Goal: Task Accomplishment & Management: Complete application form

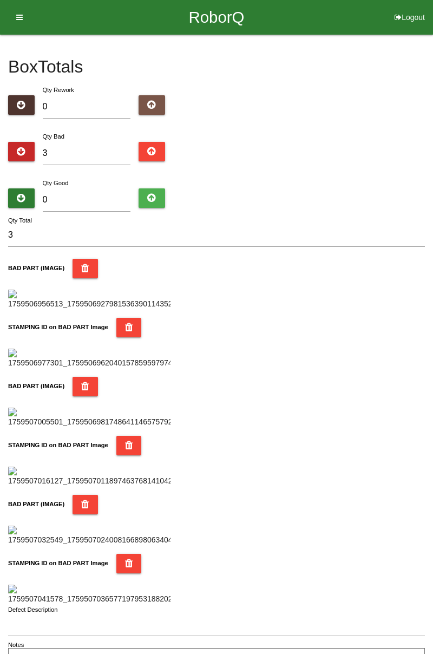
type input "0"
type input "6"
click at [433, 139] on div "Box Totals Translate Weight Weight unit: Rework Weight Bad Weight Good Weight 0…" at bounding box center [216, 353] width 433 height 637
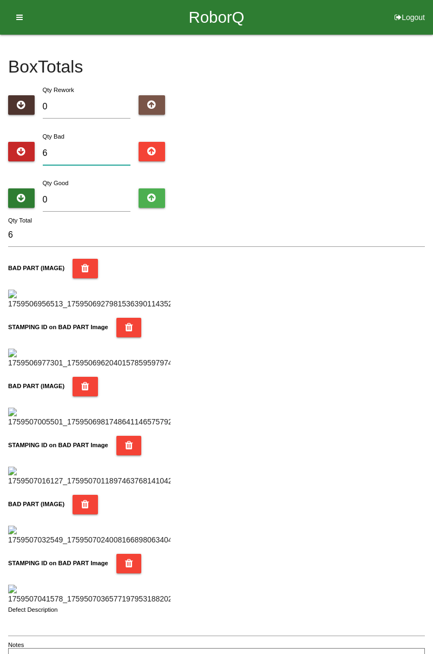
click at [108, 149] on input "6" at bounding box center [87, 153] width 88 height 23
type input "0"
type input "9"
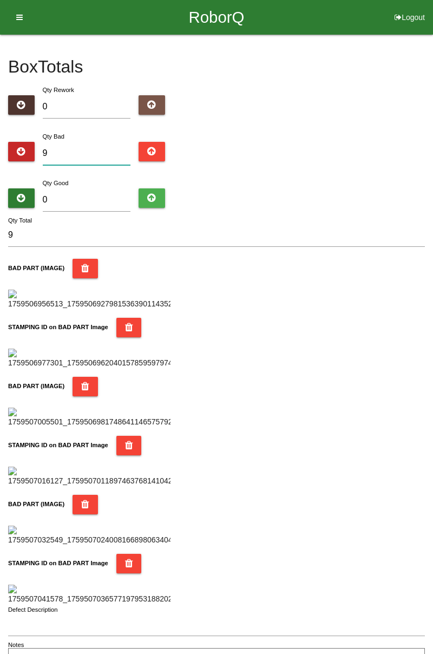
type input "9"
click at [92, 195] on input "0" at bounding box center [87, 199] width 88 height 23
type input "7"
type input "16"
type input "75"
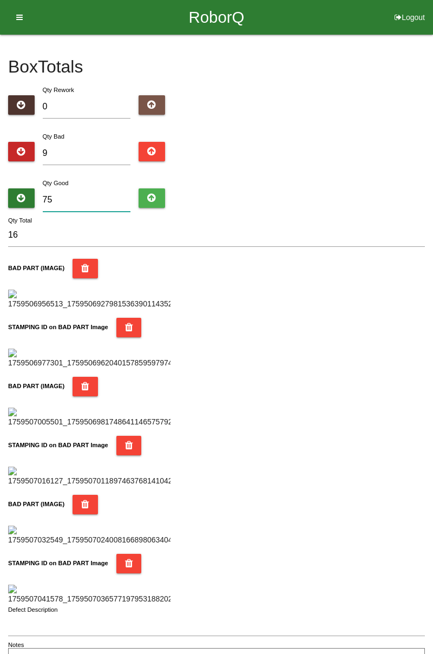
type input "84"
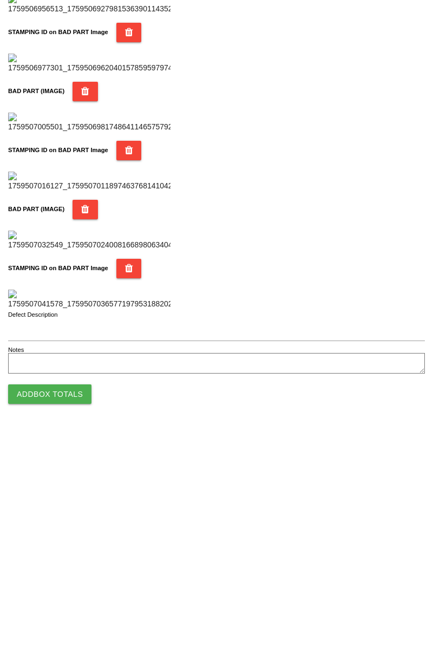
type input "75"
click at [57, 622] on button "Add Box Totals" at bounding box center [49, 617] width 83 height 19
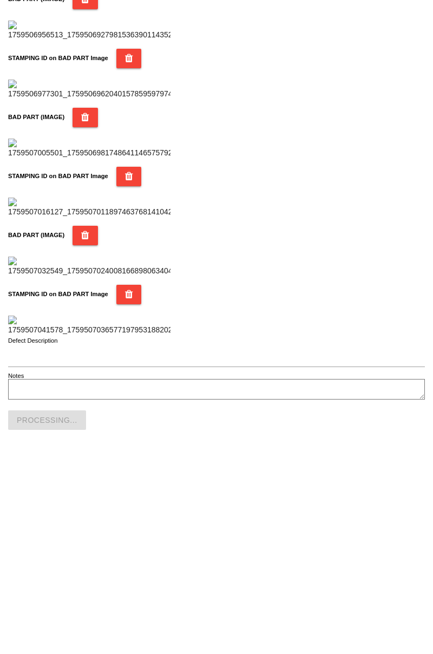
scroll to position [949, 0]
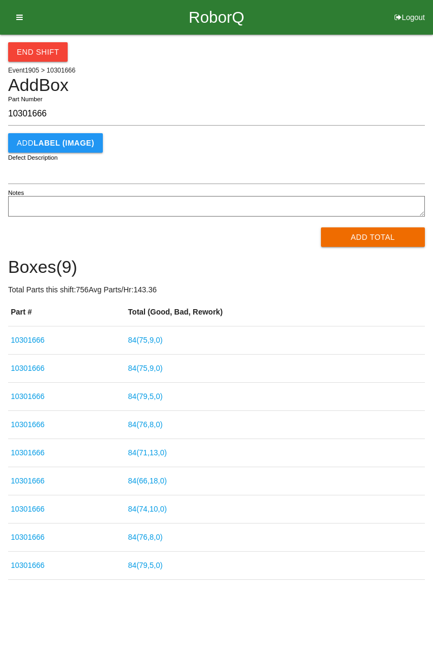
type input "10301666"
click at [374, 236] on button "Add Total" at bounding box center [373, 236] width 105 height 19
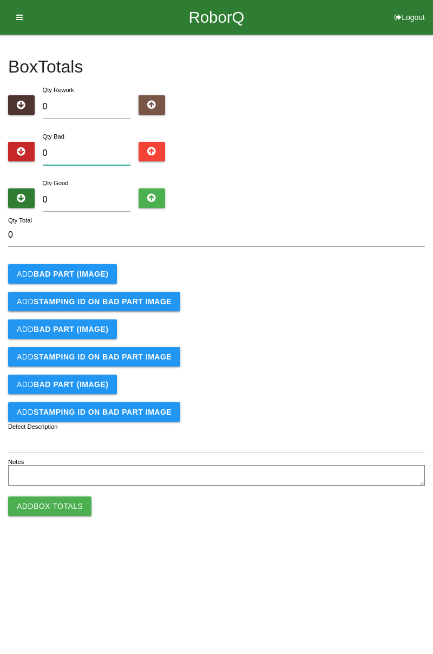
click at [91, 143] on input "0" at bounding box center [87, 153] width 88 height 23
type input "3"
click at [82, 276] on b "BAD PART (IMAGE)" at bounding box center [71, 274] width 75 height 9
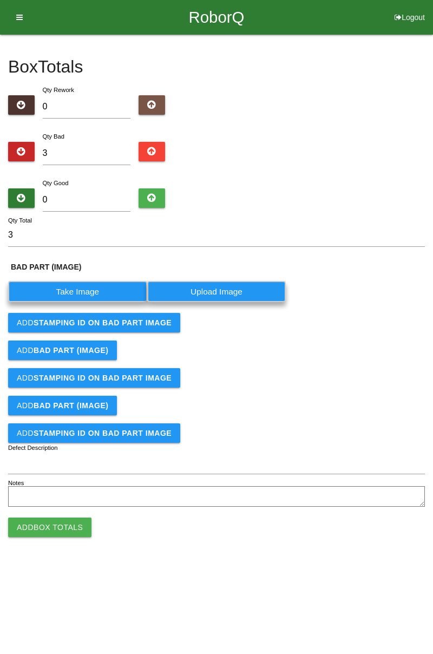
click at [89, 289] on label "Take Image" at bounding box center [77, 291] width 139 height 21
click at [0, 0] on \(IMAGE\) "Take Image" at bounding box center [0, 0] width 0 height 0
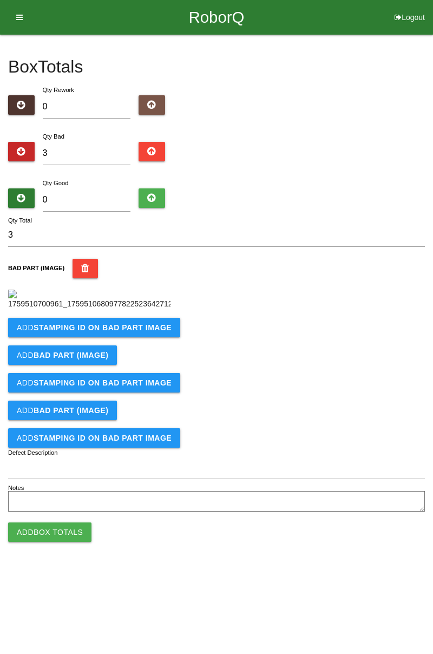
click at [142, 337] on button "Add STAMPING ID on BAD PART Image" at bounding box center [94, 327] width 172 height 19
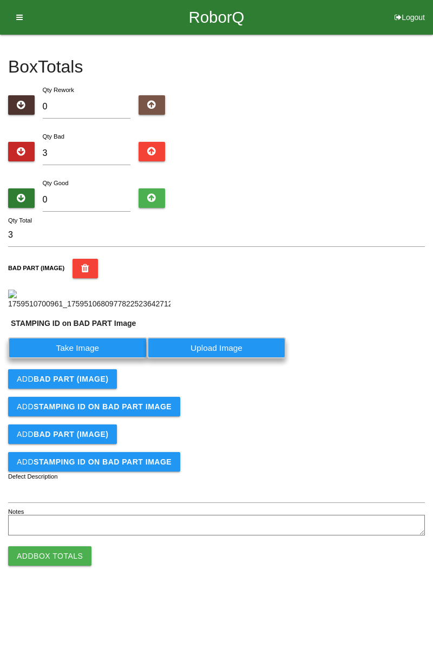
click at [92, 358] on label "Take Image" at bounding box center [77, 347] width 139 height 21
click at [0, 0] on PART "Take Image" at bounding box center [0, 0] width 0 height 0
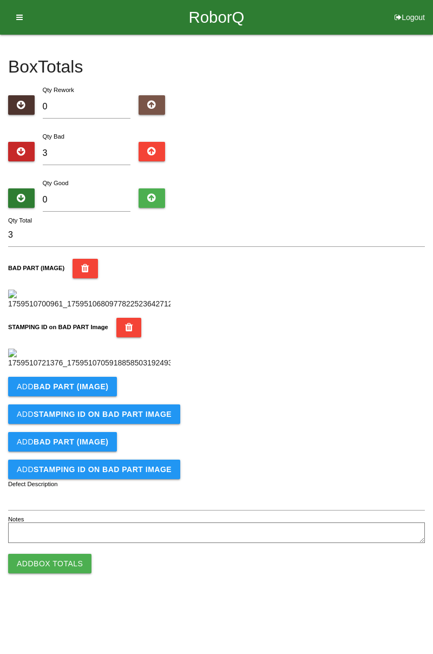
scroll to position [238, 0]
click at [94, 391] on b "BAD PART (IMAGE)" at bounding box center [71, 386] width 75 height 9
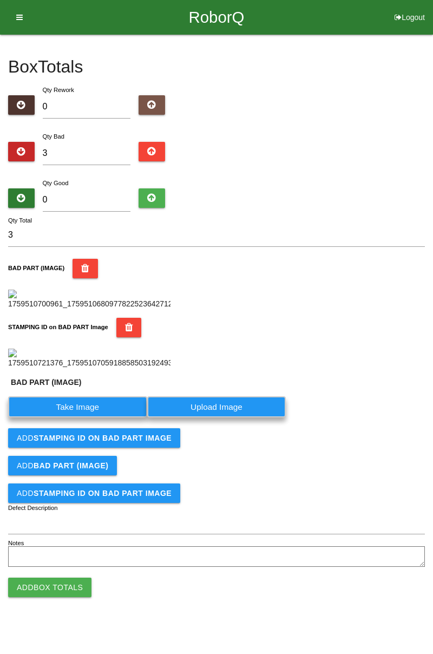
click at [84, 418] on label "Take Image" at bounding box center [77, 406] width 139 height 21
click at [0, 0] on \(IMAGE\) "Take Image" at bounding box center [0, 0] width 0 height 0
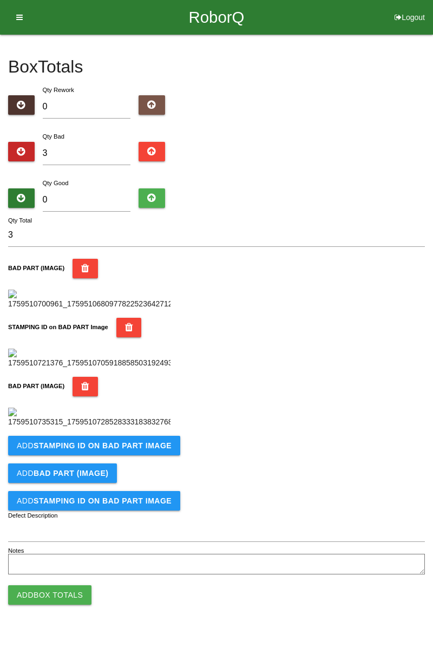
scroll to position [416, 0]
click at [125, 450] on b "STAMPING ID on BAD PART Image" at bounding box center [103, 445] width 138 height 9
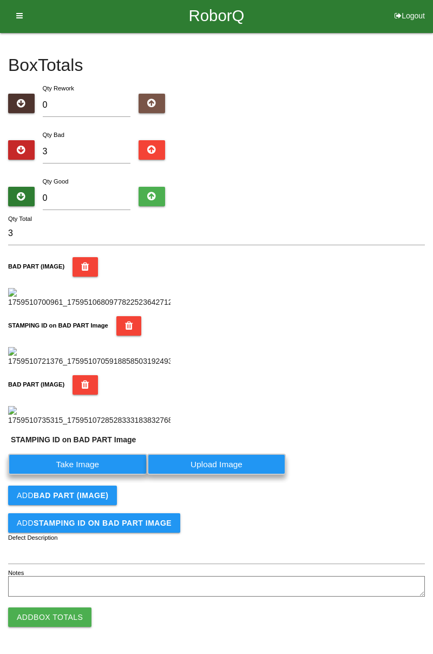
click at [109, 475] on label "Take Image" at bounding box center [77, 464] width 139 height 21
click at [0, 0] on PART "Take Image" at bounding box center [0, 0] width 0 height 0
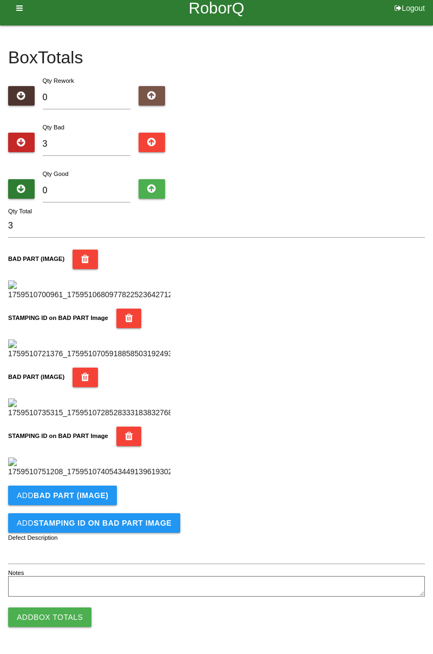
scroll to position [594, 0]
click at [106, 495] on button "Add BAD PART (IMAGE)" at bounding box center [62, 495] width 109 height 19
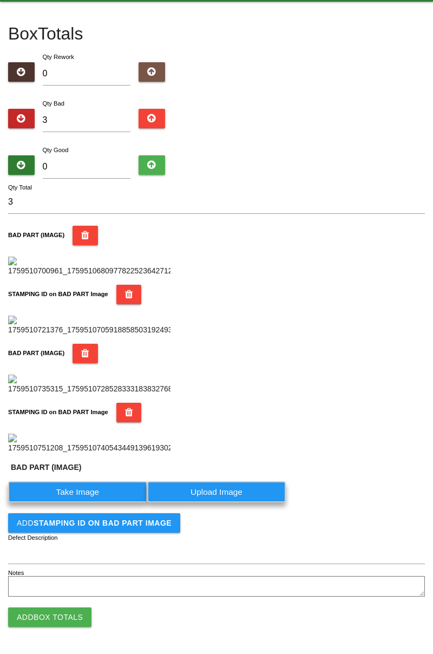
click at [99, 503] on label "Take Image" at bounding box center [77, 491] width 139 height 21
click at [0, 0] on \(IMAGE\) "Take Image" at bounding box center [0, 0] width 0 height 0
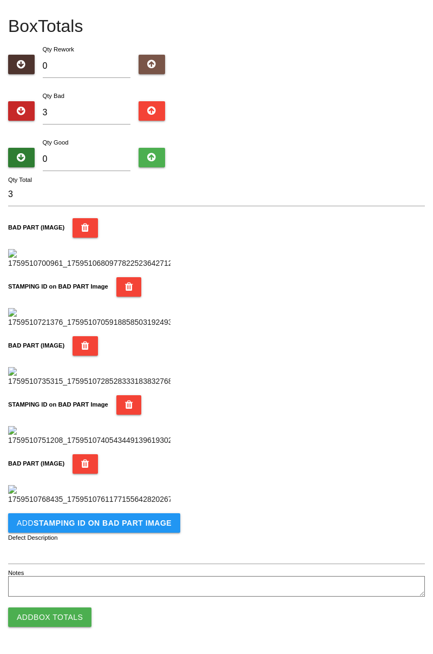
scroll to position [771, 0]
click at [140, 524] on b "STAMPING ID on BAD PART Image" at bounding box center [103, 523] width 138 height 9
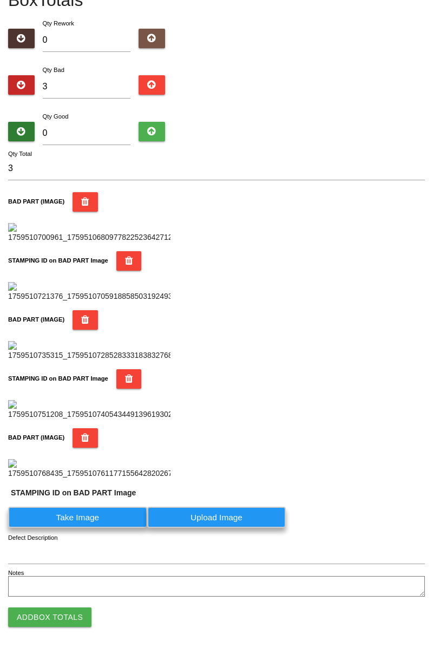
click at [106, 528] on label "Take Image" at bounding box center [77, 517] width 139 height 21
click at [0, 0] on PART "Take Image" at bounding box center [0, 0] width 0 height 0
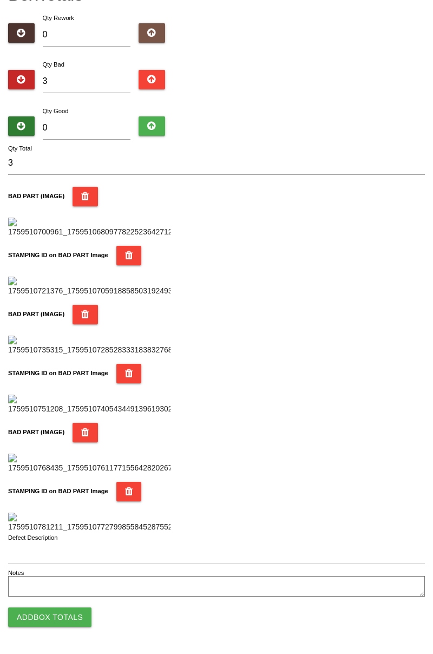
scroll to position [0, 0]
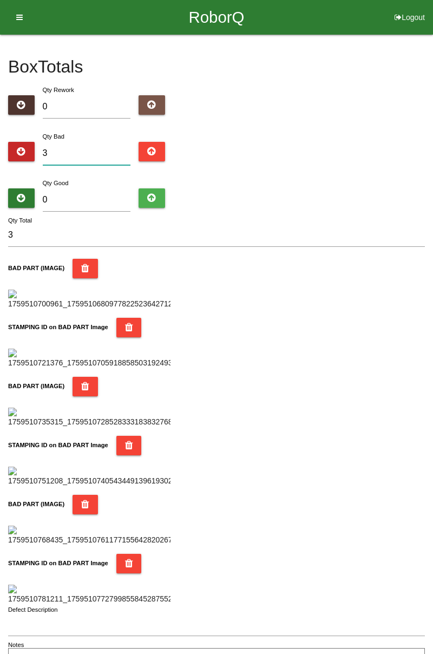
click at [102, 144] on input "3" at bounding box center [87, 153] width 88 height 23
type input "0"
type input "2"
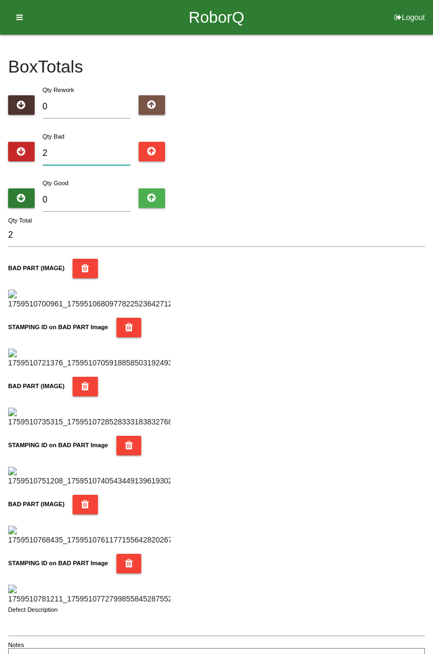
type input "20"
click at [102, 190] on input "0" at bounding box center [87, 199] width 88 height 23
type input "6"
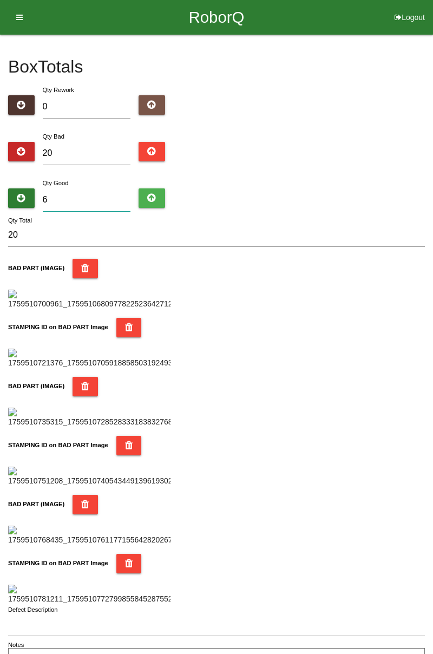
type input "26"
type input "64"
type input "84"
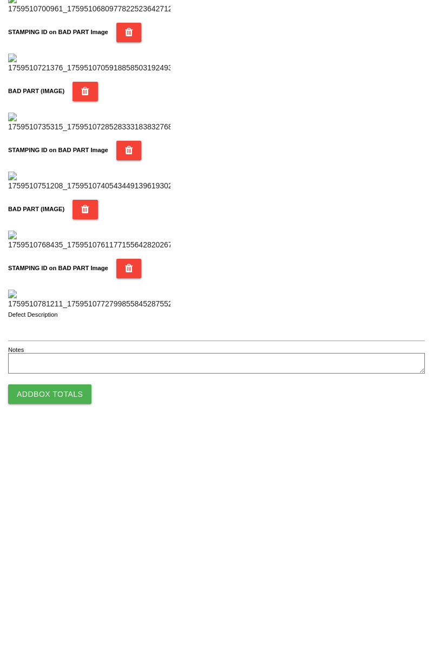
type input "64"
click at [70, 626] on button "Add Box Totals" at bounding box center [49, 617] width 83 height 19
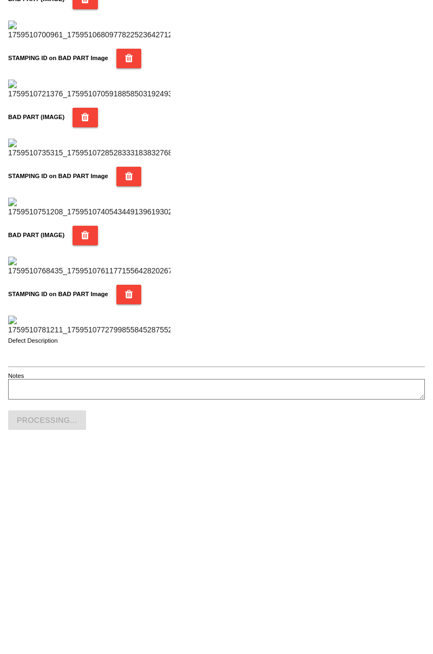
scroll to position [949, 0]
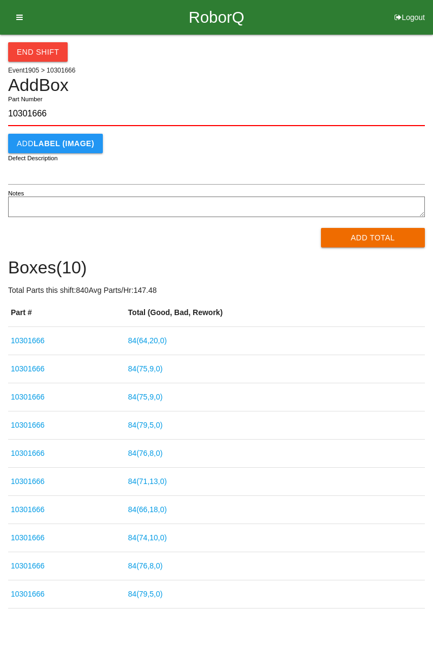
type input "10301666"
click at [392, 242] on button "Add Total" at bounding box center [373, 237] width 105 height 19
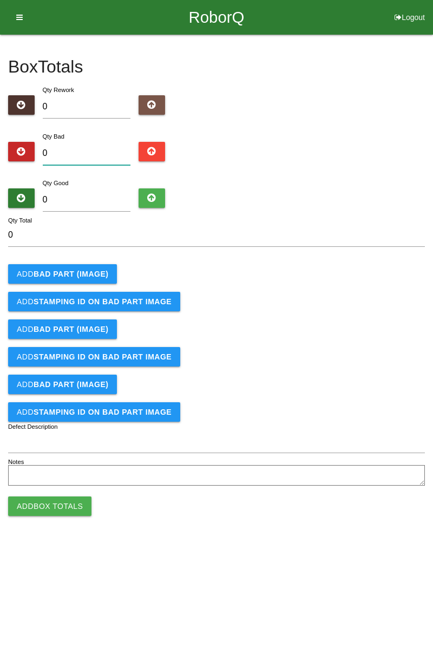
click at [81, 152] on input "0" at bounding box center [87, 153] width 88 height 23
type input "5"
click at [417, 229] on input "5" at bounding box center [216, 235] width 417 height 23
click at [79, 151] on input "5" at bounding box center [87, 153] width 88 height 23
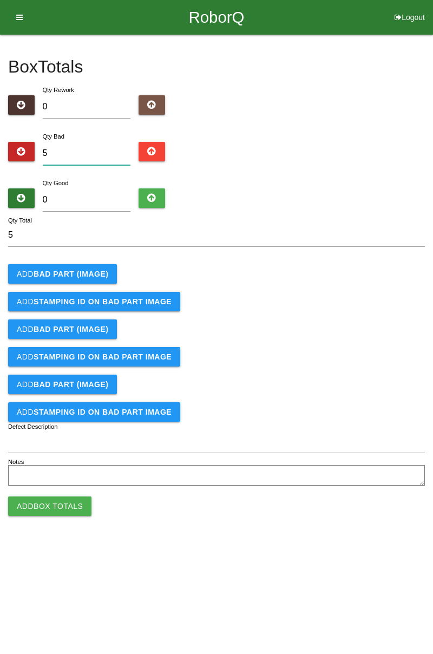
type input "0"
type input "7"
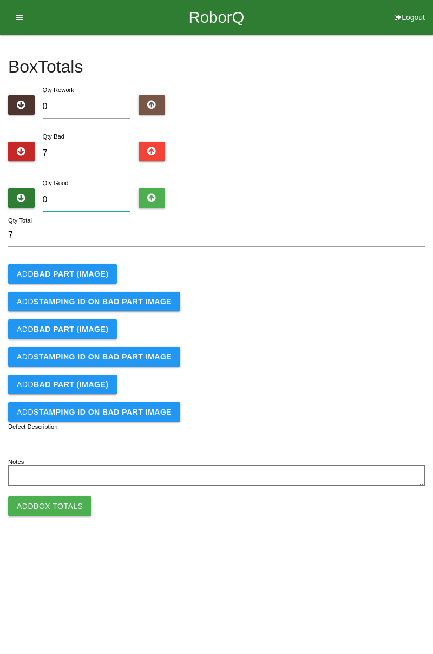
click at [90, 188] on input "0" at bounding box center [87, 199] width 88 height 23
type input "7"
type input "14"
type input "77"
type input "84"
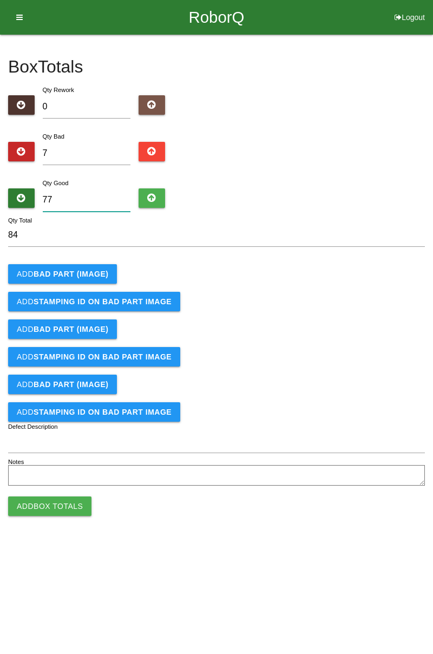
type input "77"
click at [86, 267] on button "Add BAD PART (IMAGE)" at bounding box center [62, 273] width 109 height 19
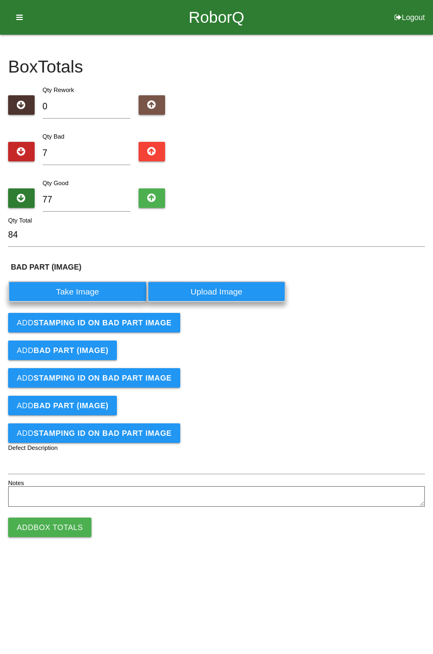
click at [97, 289] on label "Take Image" at bounding box center [77, 291] width 139 height 21
click at [0, 0] on \(IMAGE\) "Take Image" at bounding box center [0, 0] width 0 height 0
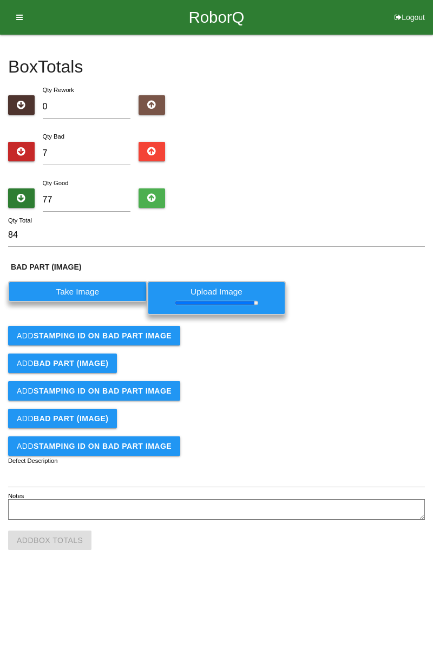
click at [133, 335] on b "STAMPING ID on BAD PART Image" at bounding box center [103, 335] width 138 height 9
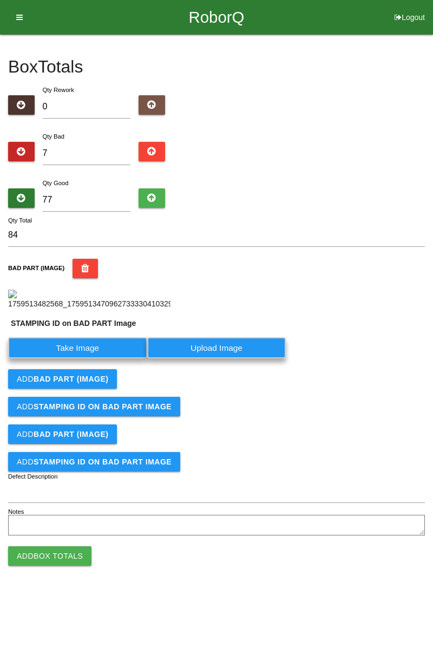
scroll to position [84, 0]
click at [108, 358] on label "Take Image" at bounding box center [77, 347] width 139 height 21
click at [0, 0] on PART "Take Image" at bounding box center [0, 0] width 0 height 0
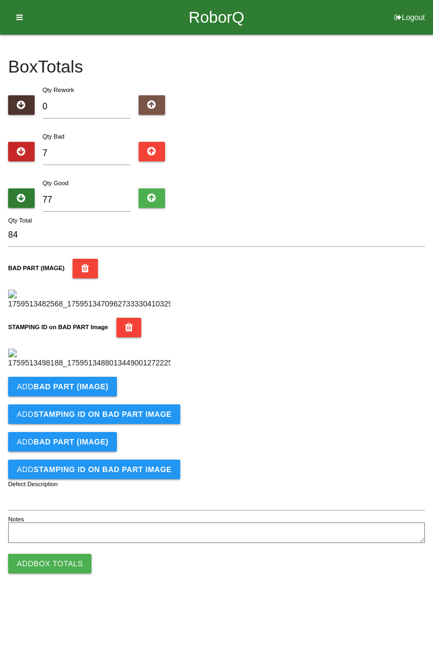
scroll to position [238, 0]
click at [103, 391] on b "BAD PART (IMAGE)" at bounding box center [71, 386] width 75 height 9
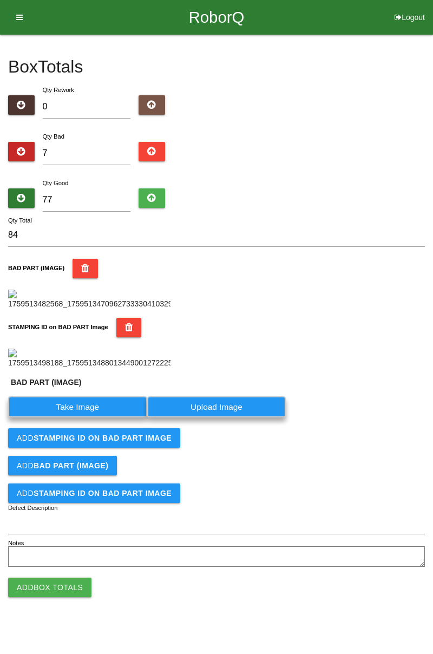
click at [94, 418] on label "Take Image" at bounding box center [77, 406] width 139 height 21
click at [0, 0] on \(IMAGE\) "Take Image" at bounding box center [0, 0] width 0 height 0
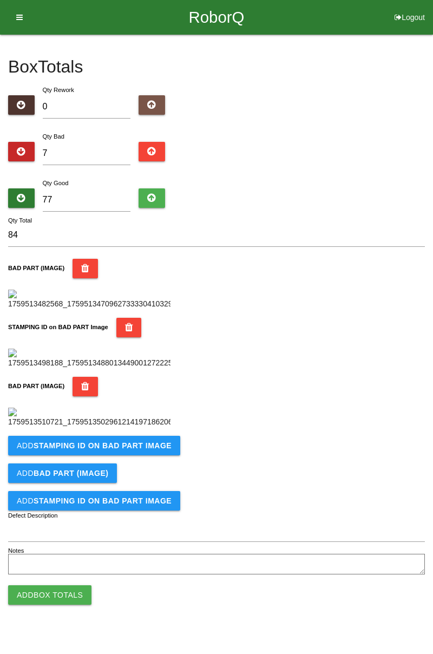
scroll to position [416, 0]
click at [125, 450] on b "STAMPING ID on BAD PART Image" at bounding box center [103, 445] width 138 height 9
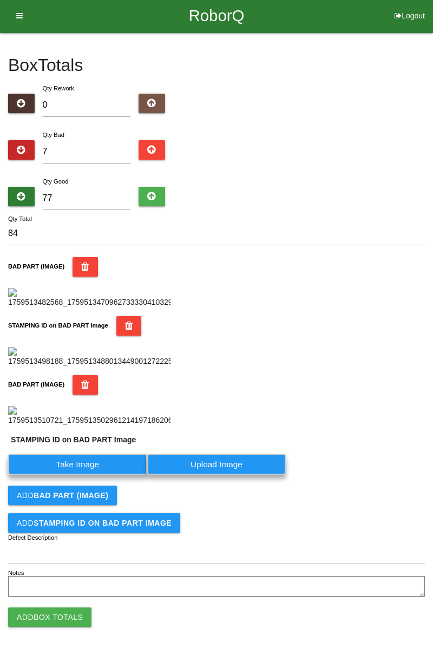
click at [105, 475] on label "Take Image" at bounding box center [77, 464] width 139 height 21
click at [0, 0] on PART "Take Image" at bounding box center [0, 0] width 0 height 0
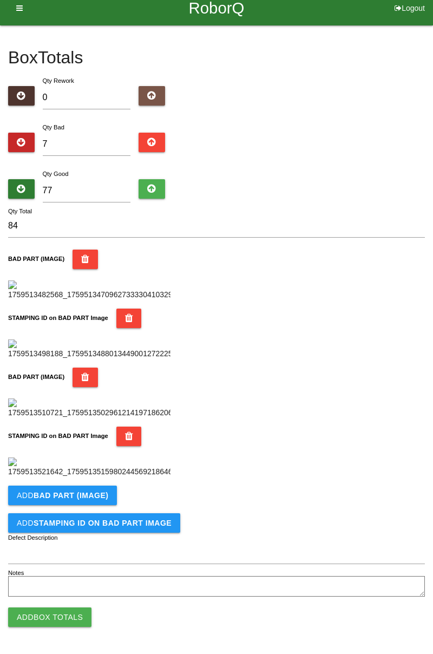
scroll to position [594, 0]
click at [90, 497] on b "BAD PART (IMAGE)" at bounding box center [71, 495] width 75 height 9
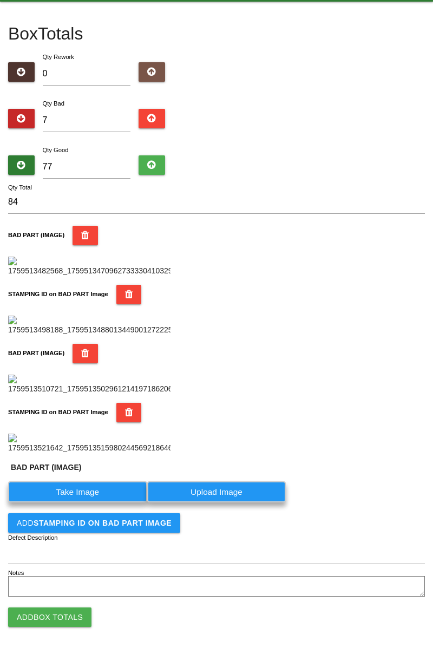
click at [95, 503] on label "Take Image" at bounding box center [77, 491] width 139 height 21
click at [0, 0] on \(IMAGE\) "Take Image" at bounding box center [0, 0] width 0 height 0
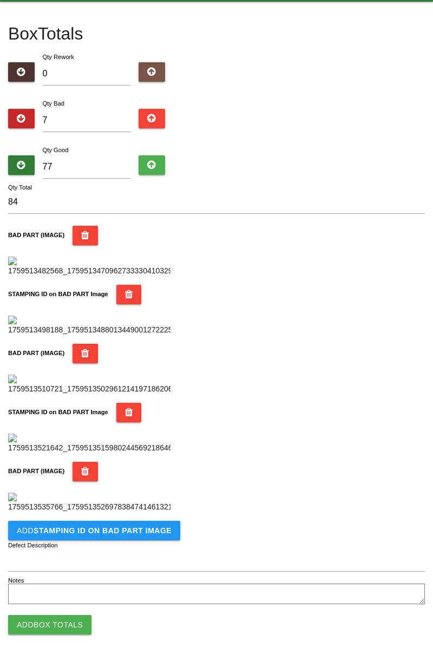
scroll to position [771, 0]
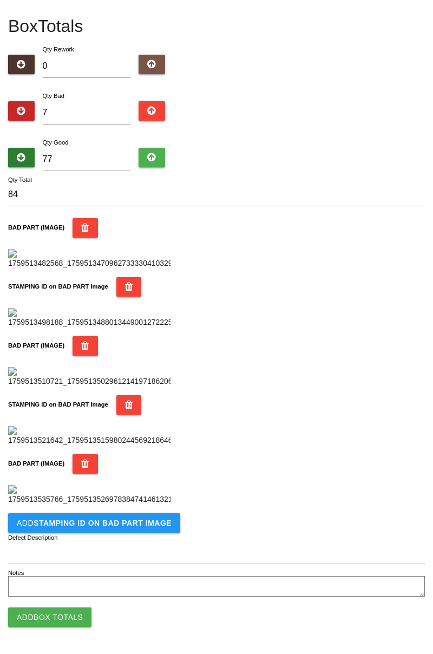
click at [134, 531] on button "Add STAMPING ID on BAD PART Image" at bounding box center [94, 522] width 172 height 19
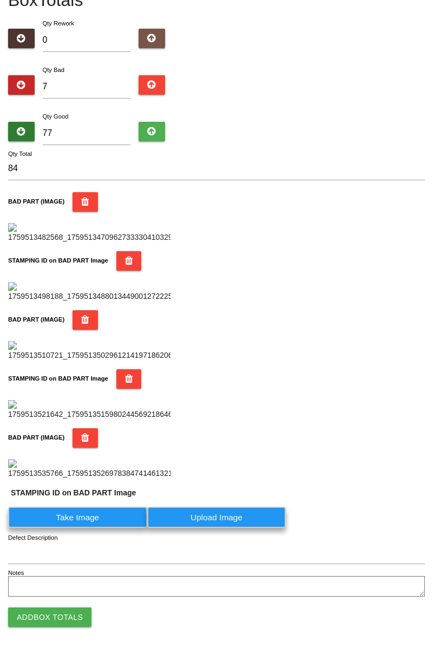
click at [101, 528] on label "Take Image" at bounding box center [77, 517] width 139 height 21
click at [0, 0] on PART "Take Image" at bounding box center [0, 0] width 0 height 0
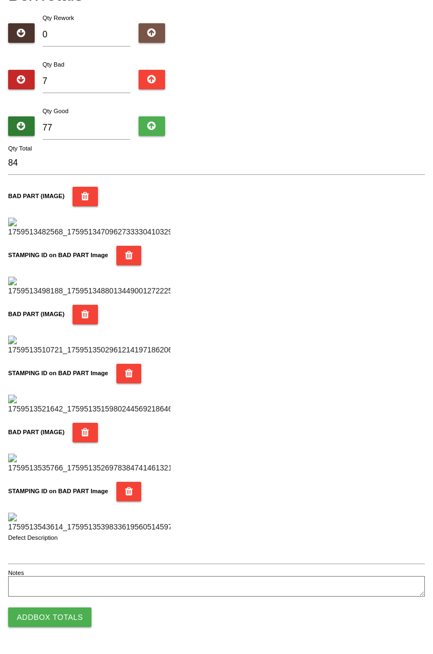
scroll to position [949, 0]
click at [74, 618] on button "Add Box Totals" at bounding box center [49, 617] width 83 height 19
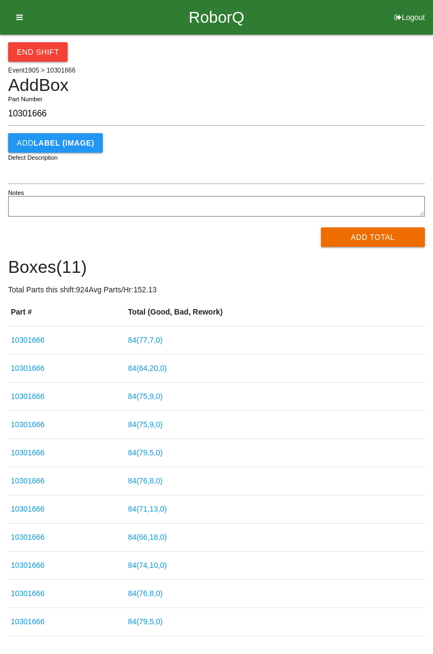
type input "10301666"
click at [380, 247] on button "Add Total" at bounding box center [373, 236] width 105 height 19
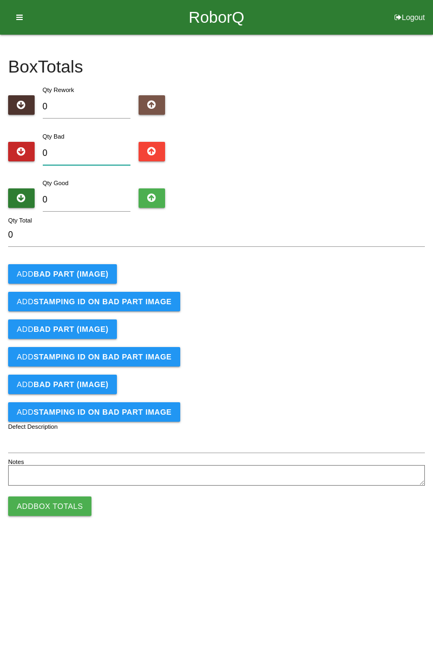
click at [106, 144] on input "0" at bounding box center [87, 153] width 88 height 23
type input "3"
click at [84, 266] on button "Add BAD PART (IMAGE)" at bounding box center [62, 273] width 109 height 19
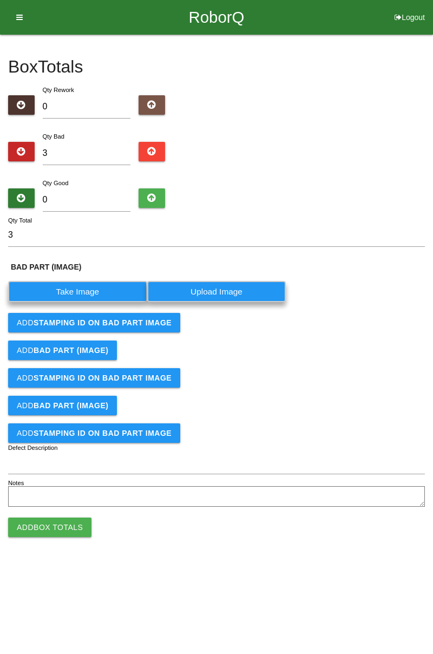
click at [86, 294] on label "Take Image" at bounding box center [77, 291] width 139 height 21
click at [0, 0] on \(IMAGE\) "Take Image" at bounding box center [0, 0] width 0 height 0
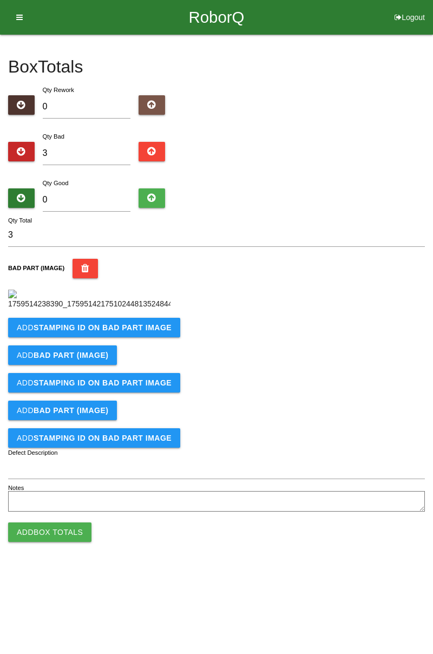
click at [147, 332] on b "STAMPING ID on BAD PART Image" at bounding box center [103, 327] width 138 height 9
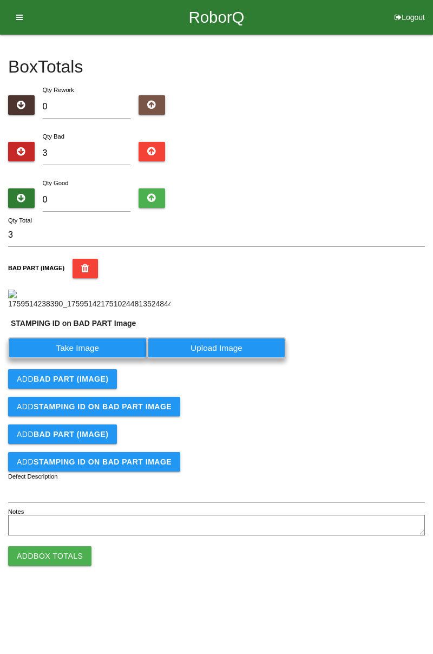
click at [128, 358] on label "Take Image" at bounding box center [77, 347] width 139 height 21
click at [0, 0] on PART "Take Image" at bounding box center [0, 0] width 0 height 0
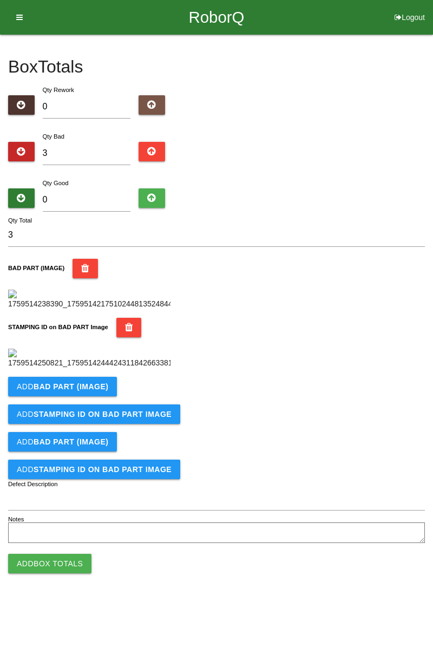
scroll to position [238, 0]
click at [101, 391] on b "BAD PART (IMAGE)" at bounding box center [71, 386] width 75 height 9
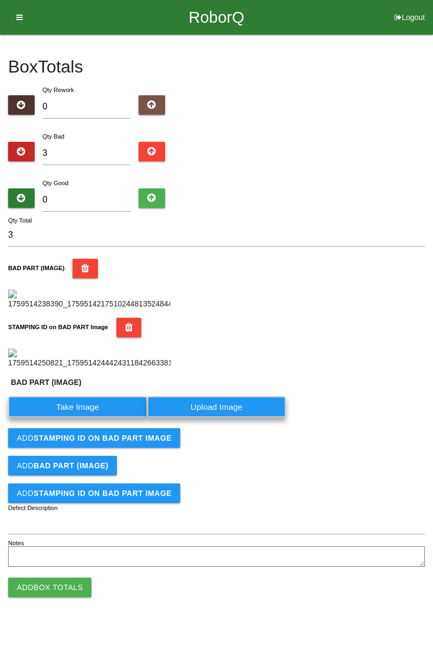
click at [81, 418] on label "Take Image" at bounding box center [77, 406] width 139 height 21
click at [0, 0] on \(IMAGE\) "Take Image" at bounding box center [0, 0] width 0 height 0
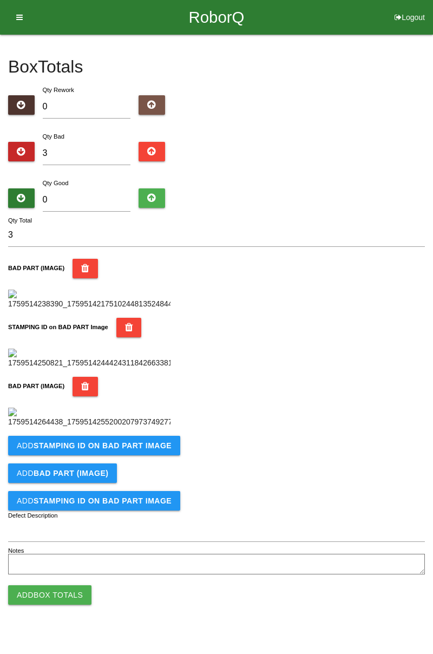
scroll to position [416, 0]
click at [149, 450] on b "STAMPING ID on BAD PART Image" at bounding box center [103, 445] width 138 height 9
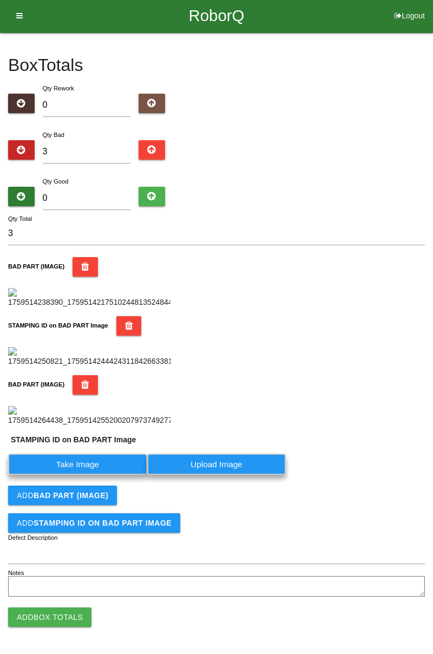
click at [106, 475] on label "Take Image" at bounding box center [77, 464] width 139 height 21
click at [0, 0] on PART "Take Image" at bounding box center [0, 0] width 0 height 0
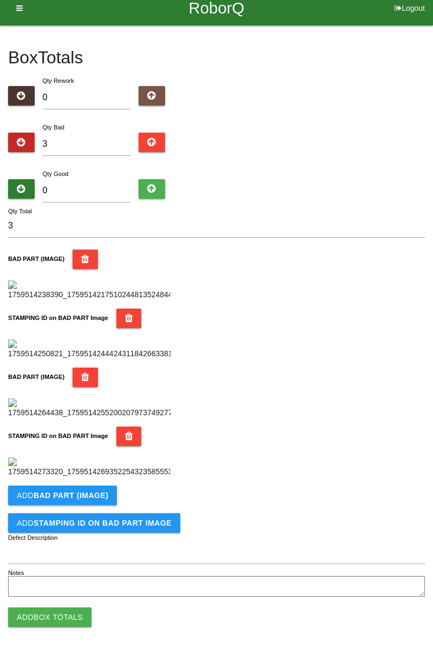
scroll to position [594, 0]
click at [113, 492] on button "Add BAD PART (IMAGE)" at bounding box center [62, 495] width 109 height 19
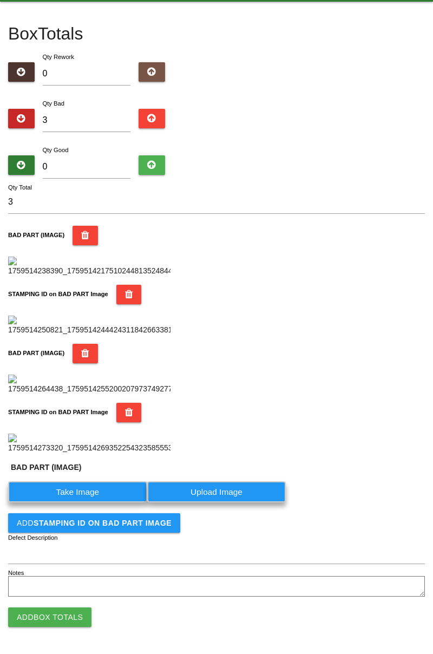
click at [101, 503] on label "Take Image" at bounding box center [77, 491] width 139 height 21
click at [0, 0] on \(IMAGE\) "Take Image" at bounding box center [0, 0] width 0 height 0
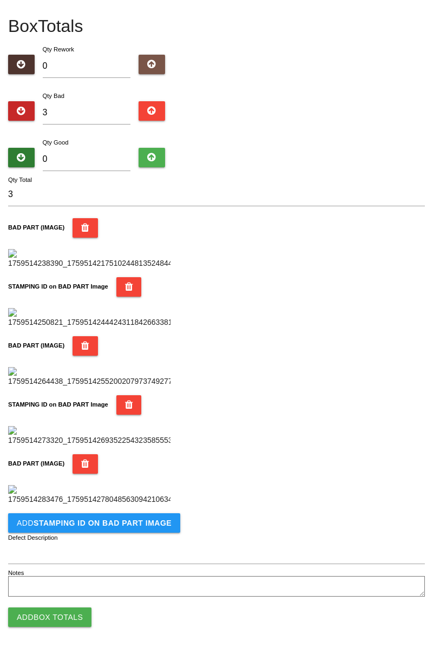
scroll to position [762, 0]
click at [114, 533] on button "Add STAMPING ID on BAD PART Image" at bounding box center [94, 522] width 172 height 19
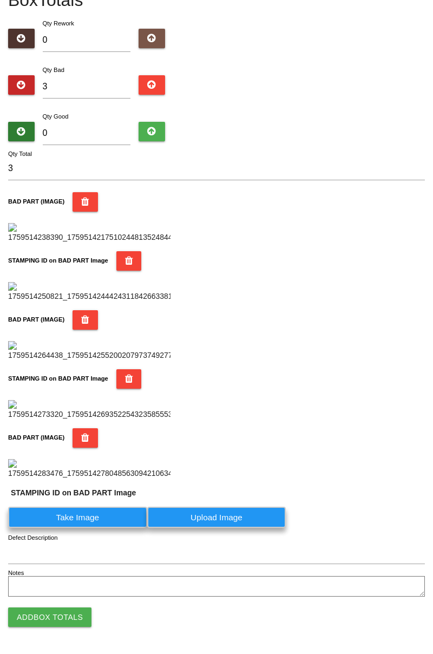
click at [96, 528] on label "Take Image" at bounding box center [77, 517] width 139 height 21
click at [0, 0] on PART "Take Image" at bounding box center [0, 0] width 0 height 0
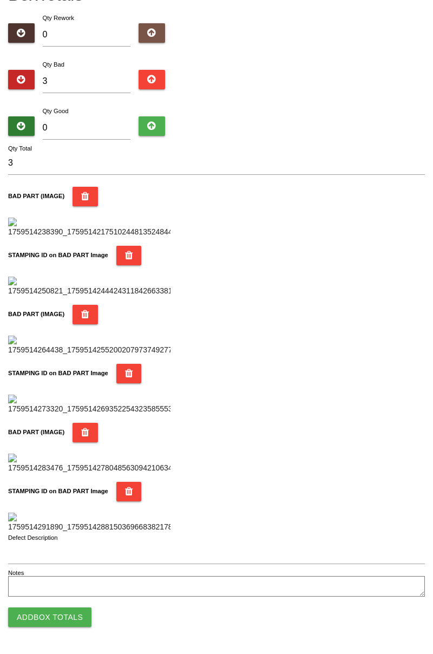
scroll to position [0, 0]
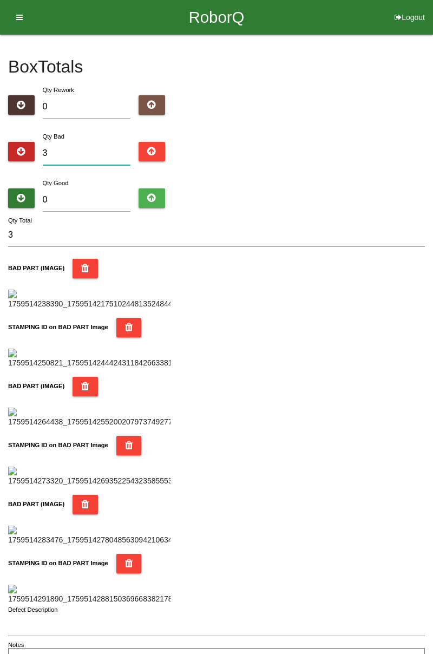
click at [103, 144] on input "3" at bounding box center [87, 153] width 88 height 23
type input "0"
type input "6"
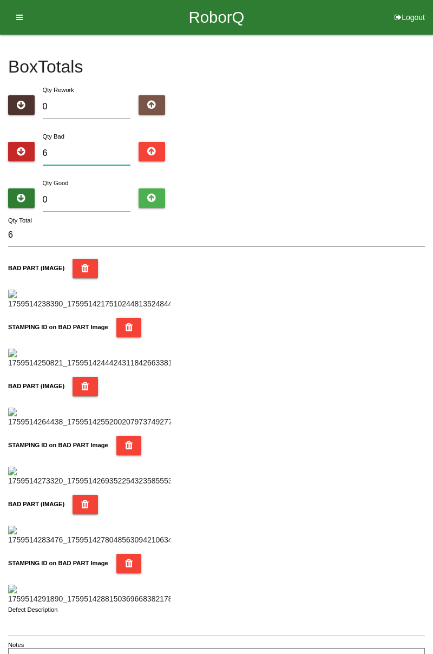
type input "0"
type input "5"
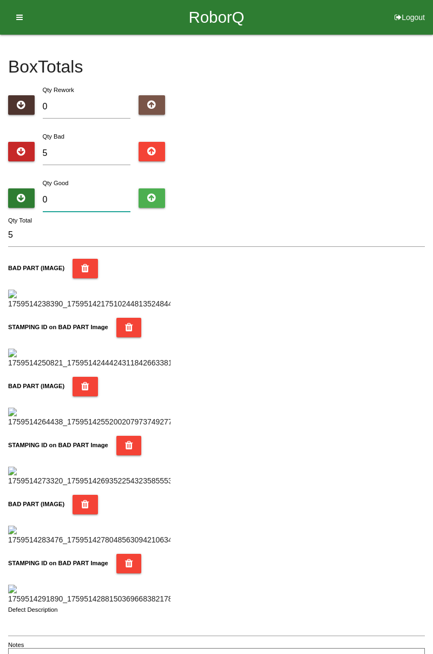
click at [101, 195] on input "0" at bounding box center [87, 199] width 88 height 23
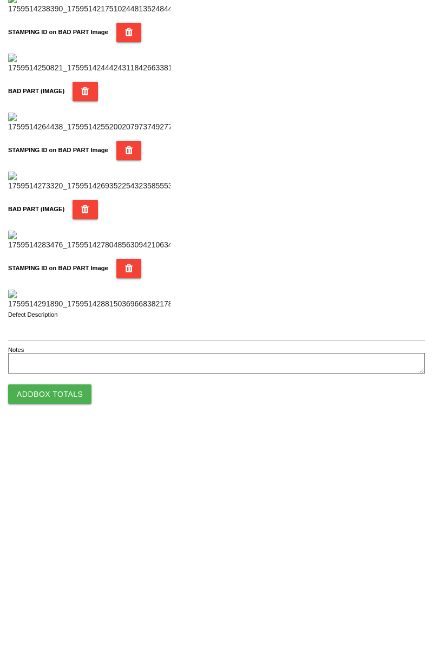
scroll to position [949, 0]
type input "7"
type input "12"
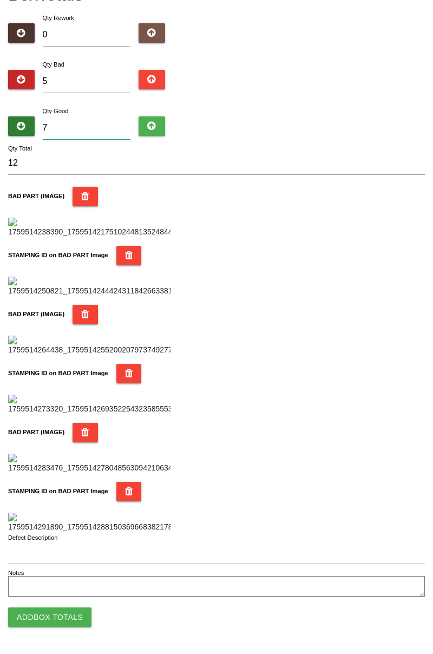
type input "79"
type input "84"
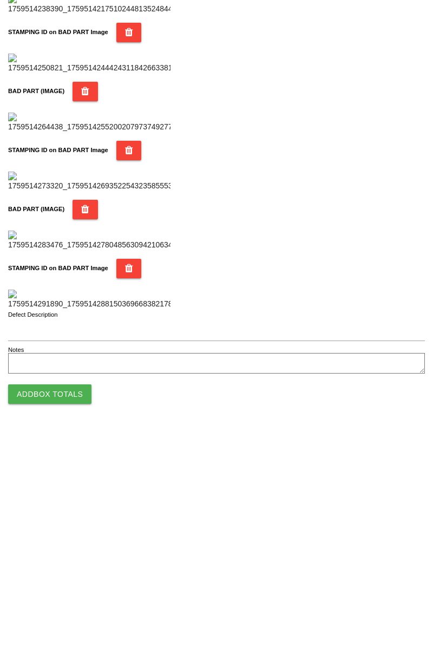
scroll to position [949, 0]
type input "79"
click at [64, 625] on button "Add Box Totals" at bounding box center [49, 617] width 83 height 19
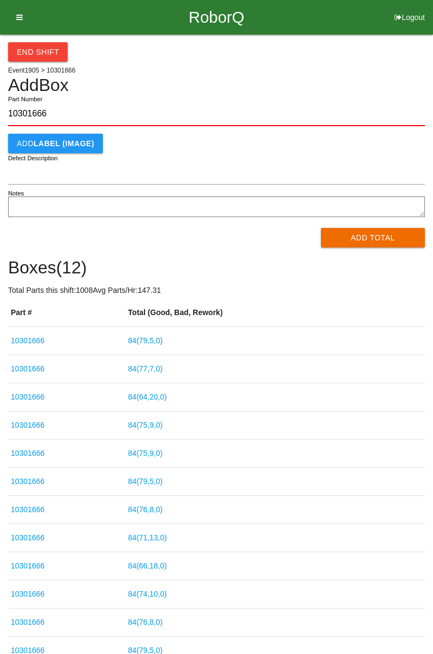
type input "10301666"
click at [374, 245] on button "Add Total" at bounding box center [373, 237] width 105 height 19
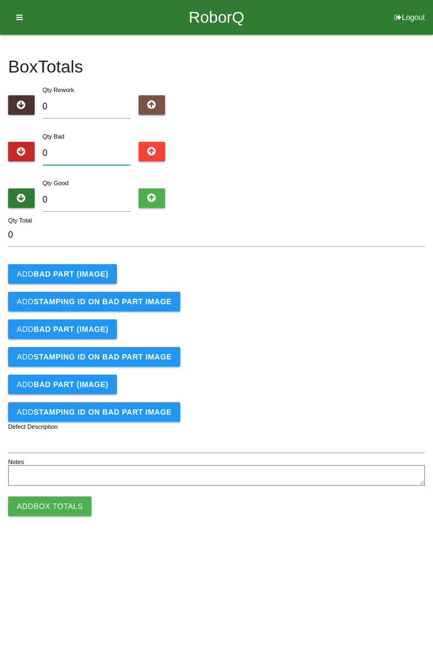
click at [83, 149] on input "0" at bounding box center [87, 153] width 88 height 23
type input "3"
click at [96, 275] on b "BAD PART (IMAGE)" at bounding box center [71, 274] width 75 height 9
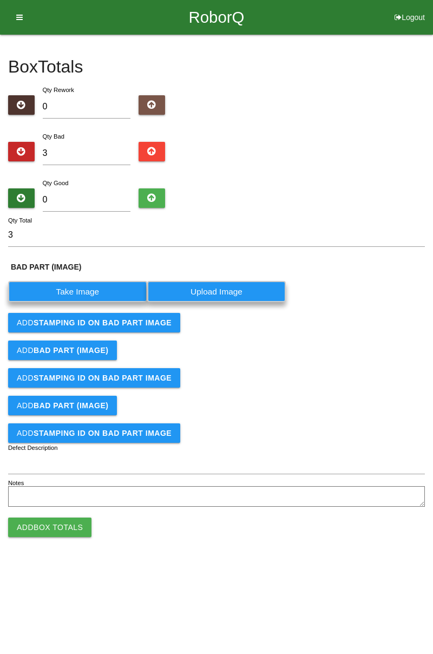
click at [92, 288] on label "Take Image" at bounding box center [77, 291] width 139 height 21
click at [0, 0] on \(IMAGE\) "Take Image" at bounding box center [0, 0] width 0 height 0
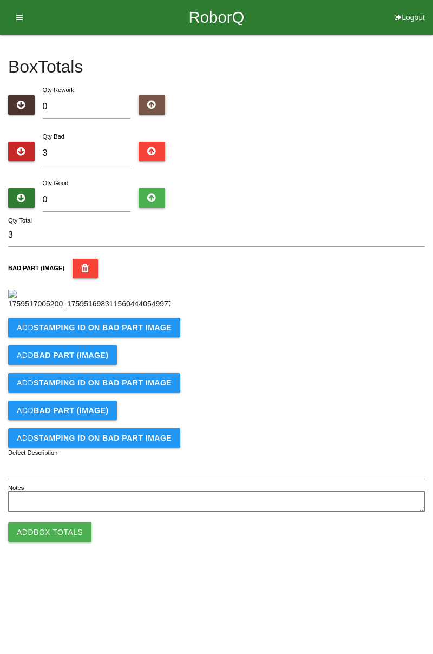
scroll to position [61, 0]
click at [149, 332] on b "STAMPING ID on BAD PART Image" at bounding box center [103, 327] width 138 height 9
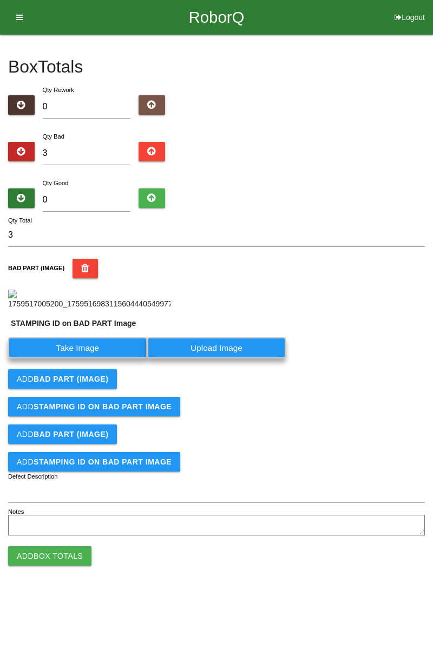
scroll to position [84, 0]
click at [116, 358] on label "Take Image" at bounding box center [77, 347] width 139 height 21
click at [0, 0] on PART "Take Image" at bounding box center [0, 0] width 0 height 0
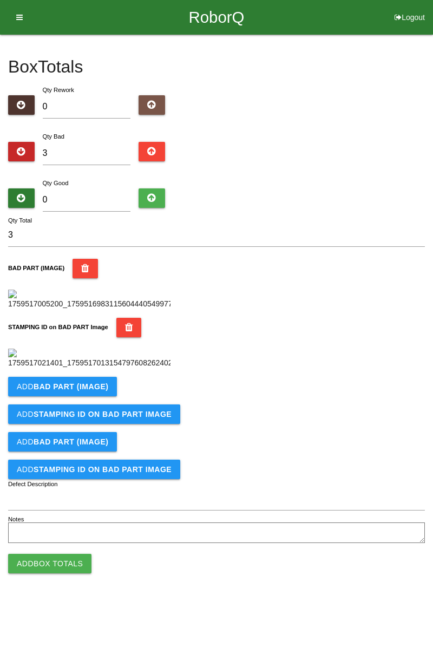
scroll to position [238, 0]
click at [90, 396] on button "Add BAD PART (IMAGE)" at bounding box center [62, 386] width 109 height 19
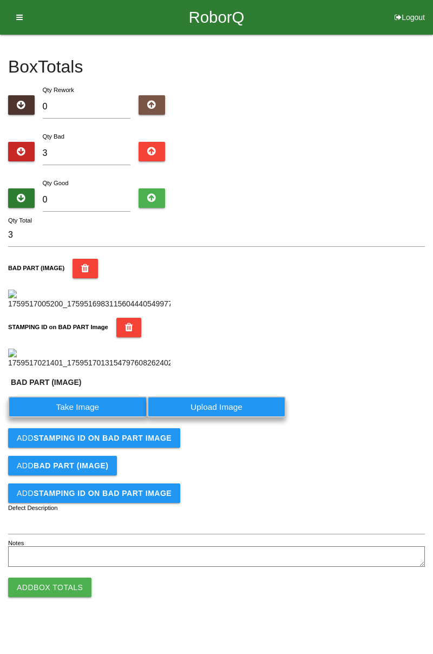
click at [104, 418] on label "Take Image" at bounding box center [77, 406] width 139 height 21
click at [0, 0] on \(IMAGE\) "Take Image" at bounding box center [0, 0] width 0 height 0
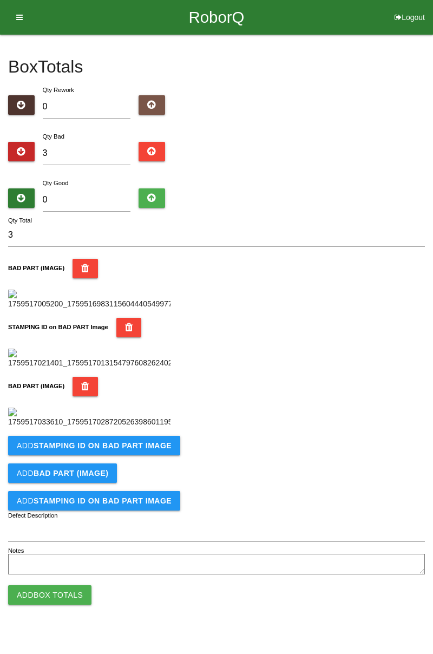
scroll to position [416, 0]
click at [138, 450] on b "STAMPING ID on BAD PART Image" at bounding box center [103, 445] width 138 height 9
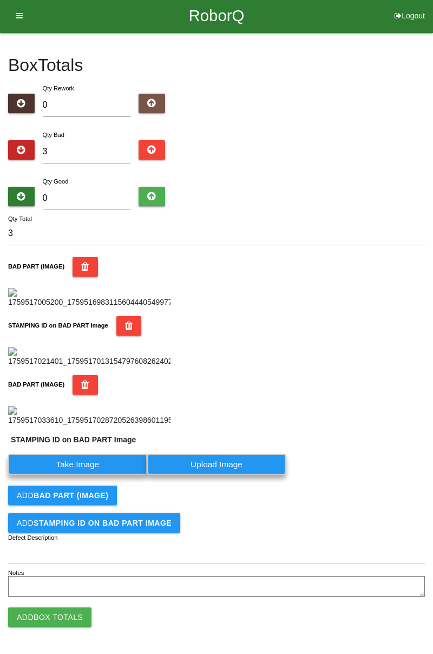
click at [81, 475] on label "Take Image" at bounding box center [77, 464] width 139 height 21
click at [0, 0] on PART "Take Image" at bounding box center [0, 0] width 0 height 0
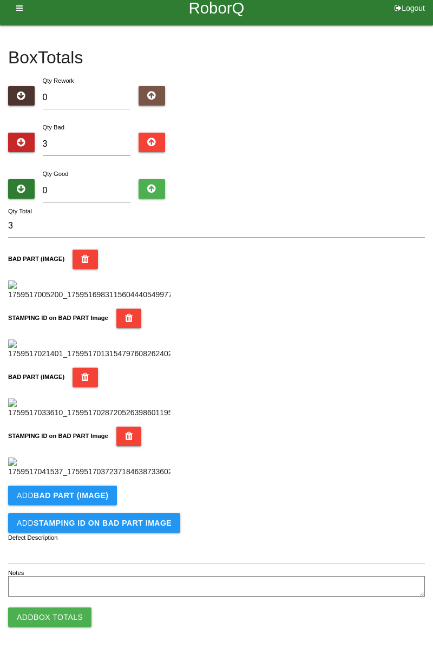
scroll to position [594, 0]
click at [90, 491] on b "BAD PART (IMAGE)" at bounding box center [71, 495] width 75 height 9
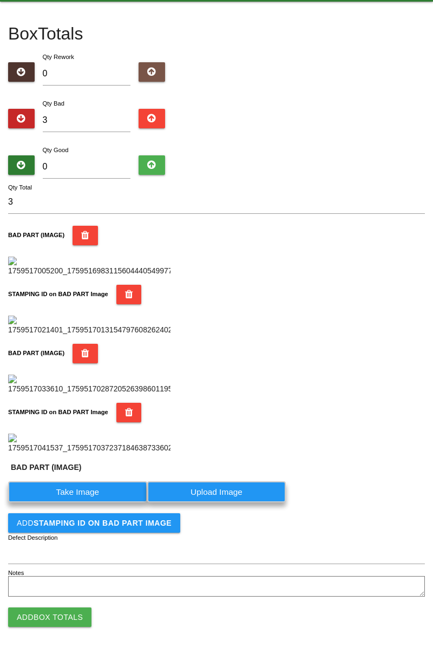
click at [90, 503] on label "Take Image" at bounding box center [77, 491] width 139 height 21
click at [0, 0] on \(IMAGE\) "Take Image" at bounding box center [0, 0] width 0 height 0
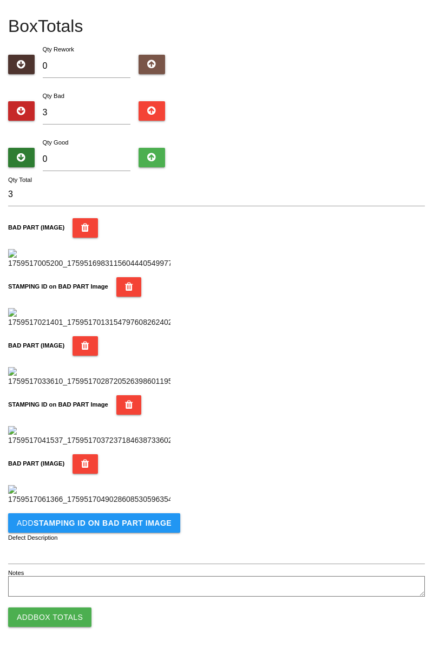
scroll to position [771, 0]
click at [131, 526] on b "STAMPING ID on BAD PART Image" at bounding box center [103, 523] width 138 height 9
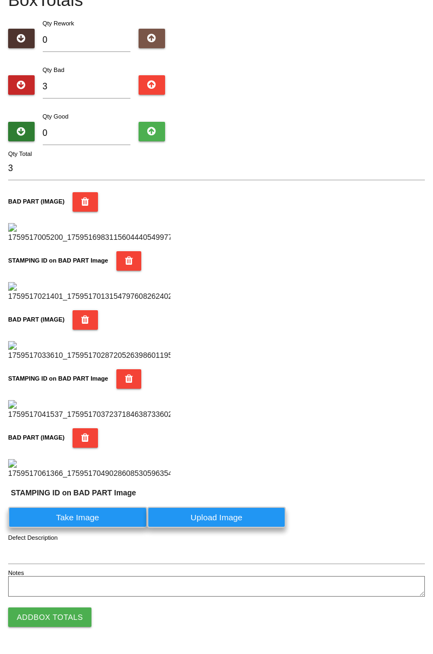
click at [105, 528] on label "Take Image" at bounding box center [77, 517] width 139 height 21
click at [0, 0] on PART "Take Image" at bounding box center [0, 0] width 0 height 0
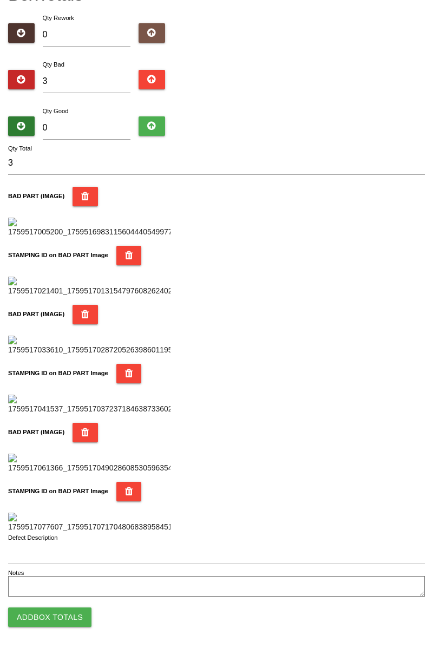
scroll to position [0, 0]
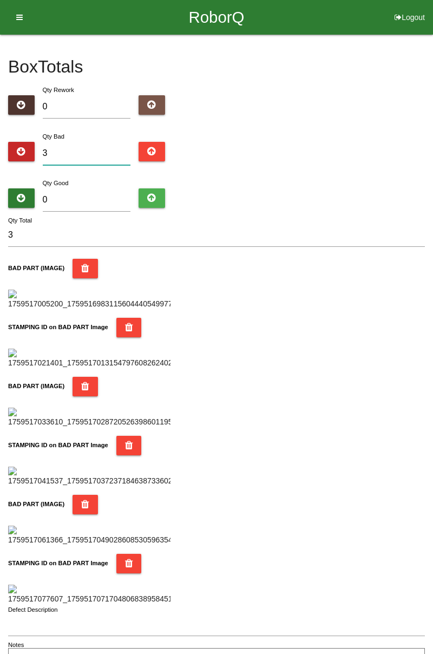
click at [92, 150] on input "3" at bounding box center [87, 153] width 88 height 23
type input "0"
type input "5"
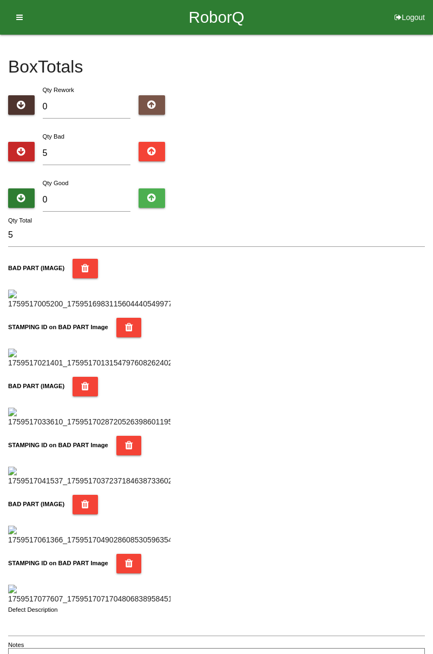
click at [433, 145] on div "Box Totals Translate Weight Weight unit: Rework Weight Bad Weight Good Weight 0…" at bounding box center [216, 353] width 433 height 637
click at [237, 225] on input "5" at bounding box center [216, 235] width 417 height 23
click at [85, 154] on input "5" at bounding box center [87, 153] width 88 height 23
type input "0"
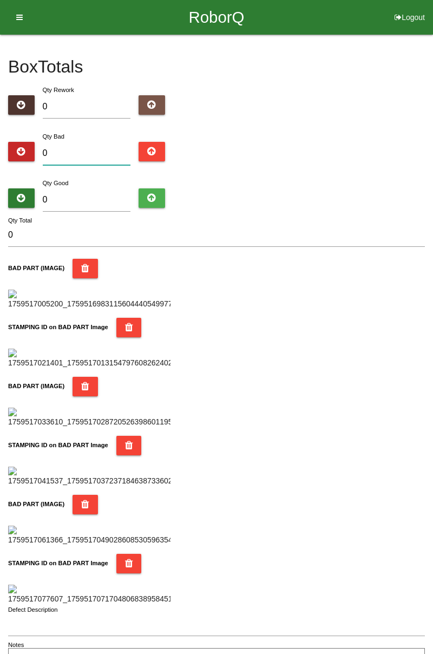
type input "6"
click at [99, 199] on input "0" at bounding box center [87, 199] width 88 height 23
type input "7"
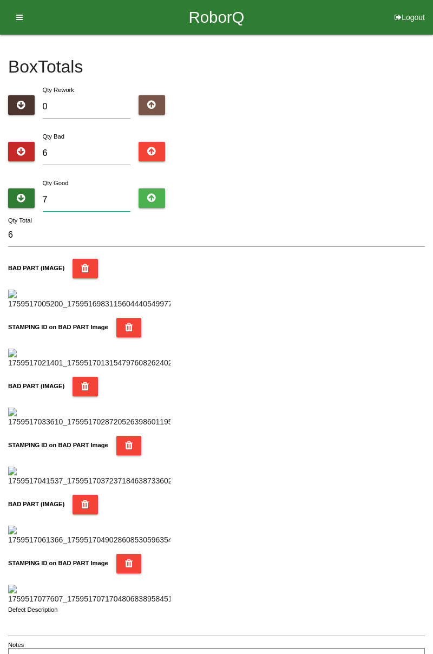
type input "13"
type input "74"
type input "80"
type input "7"
type input "13"
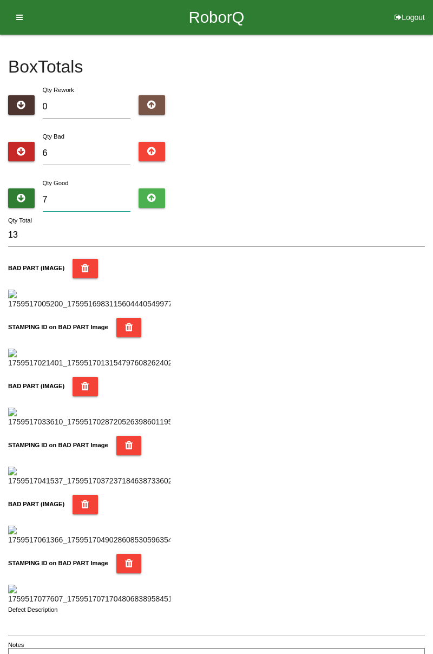
type input "78"
type input "84"
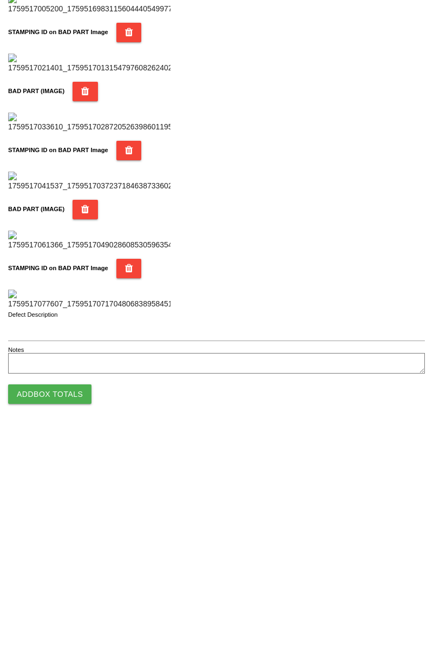
type input "78"
click at [75, 613] on button "Add Box Totals" at bounding box center [49, 617] width 83 height 19
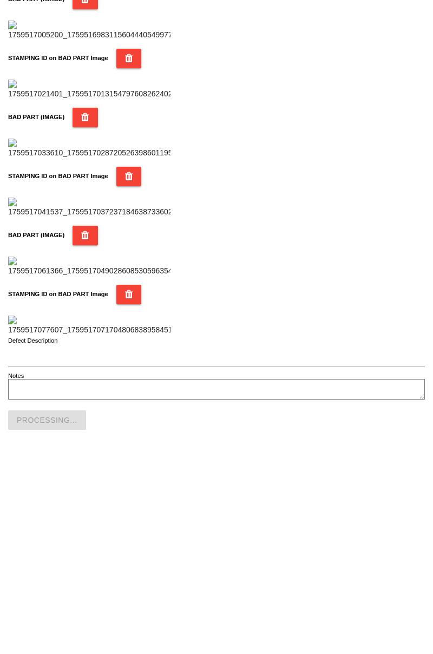
scroll to position [949, 0]
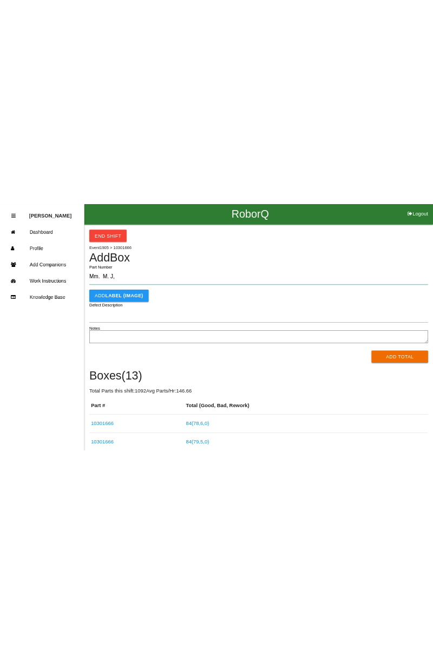
scroll to position [1, 0]
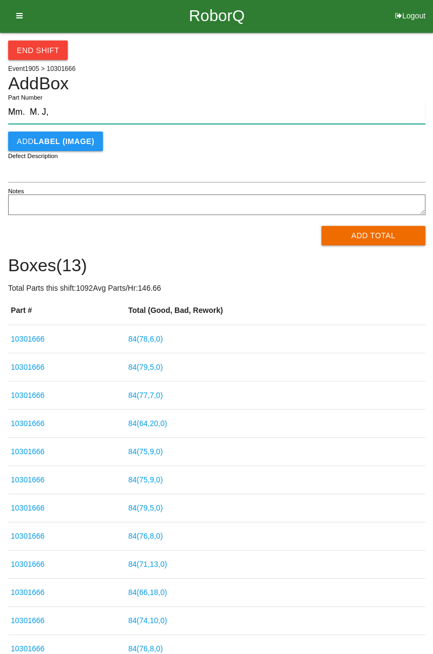
click at [78, 109] on input "Mm. M. J," at bounding box center [216, 112] width 417 height 23
type input "M"
click at [41, 43] on button "End Shift" at bounding box center [38, 50] width 60 height 19
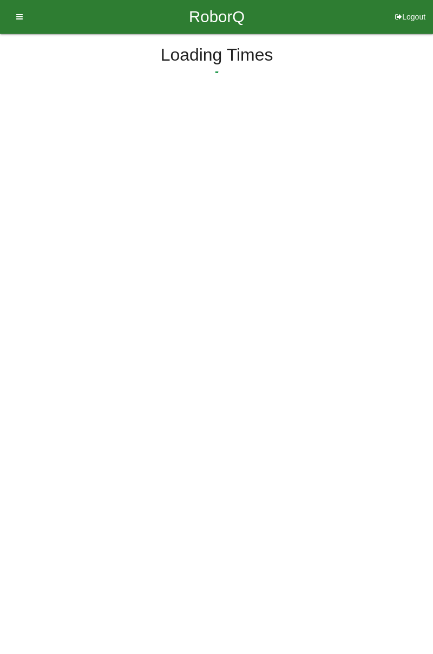
select select "3"
select select "30"
select select "2"
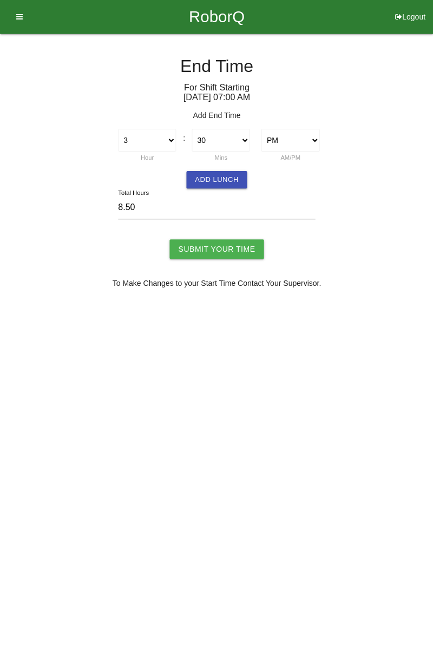
click at [223, 178] on button "Add Lunch" at bounding box center [216, 180] width 61 height 17
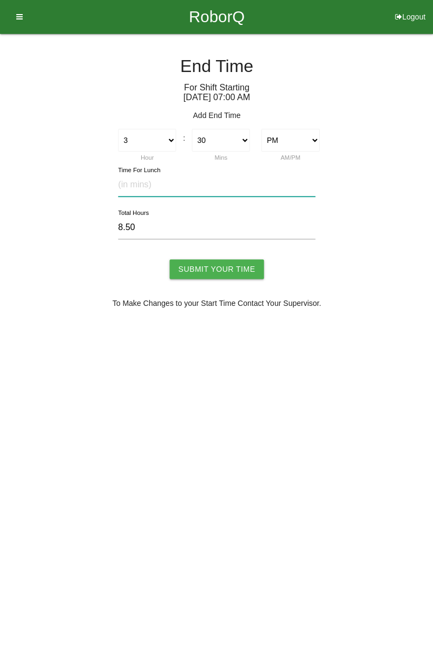
click at [141, 182] on input "text" at bounding box center [216, 185] width 197 height 23
type input "30"
type input "8.00"
click at [234, 271] on input "Submit Your Time" at bounding box center [216, 269] width 94 height 19
type input "Processing..."
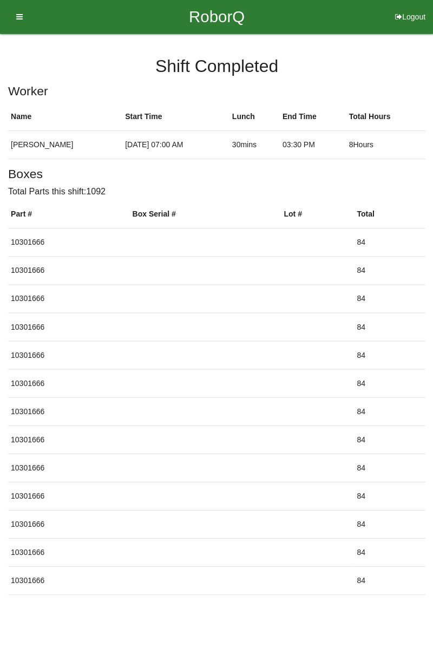
click at [406, 8] on button "Logout" at bounding box center [410, 4] width 47 height 8
select select "Worker"
